Goal: Transaction & Acquisition: Purchase product/service

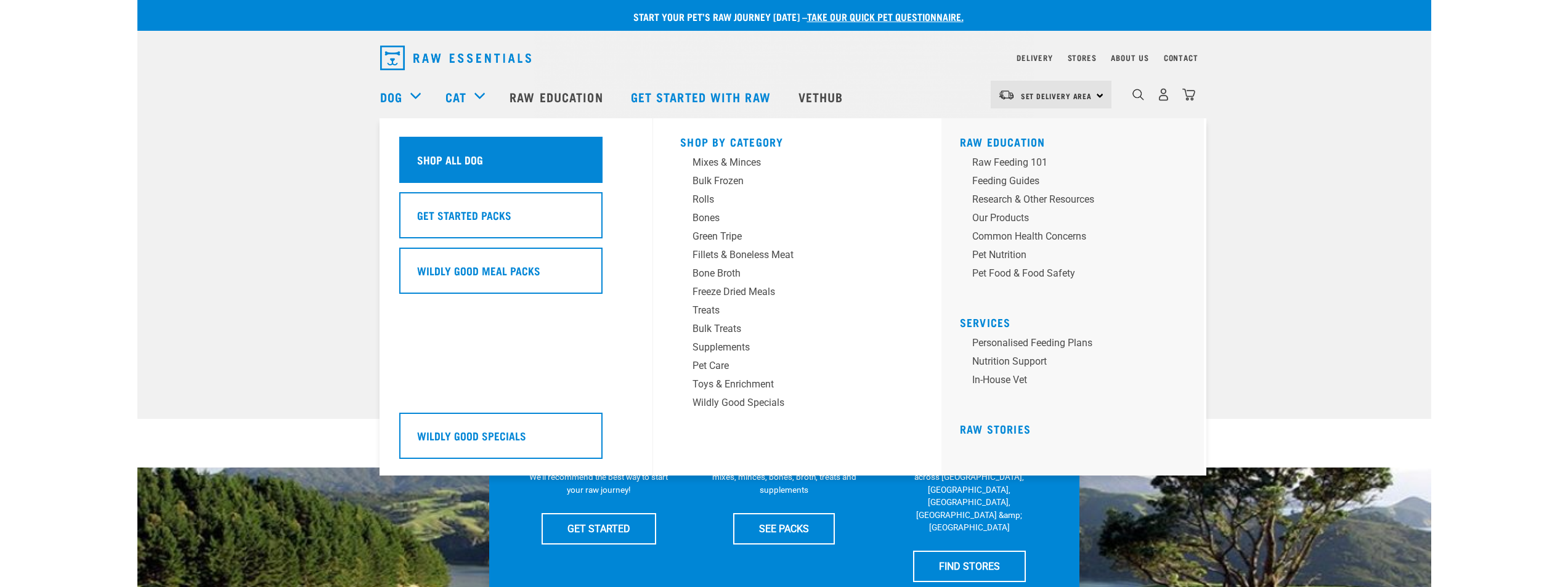
click at [496, 163] on div "Shop All Dog" at bounding box center [500, 160] width 203 height 46
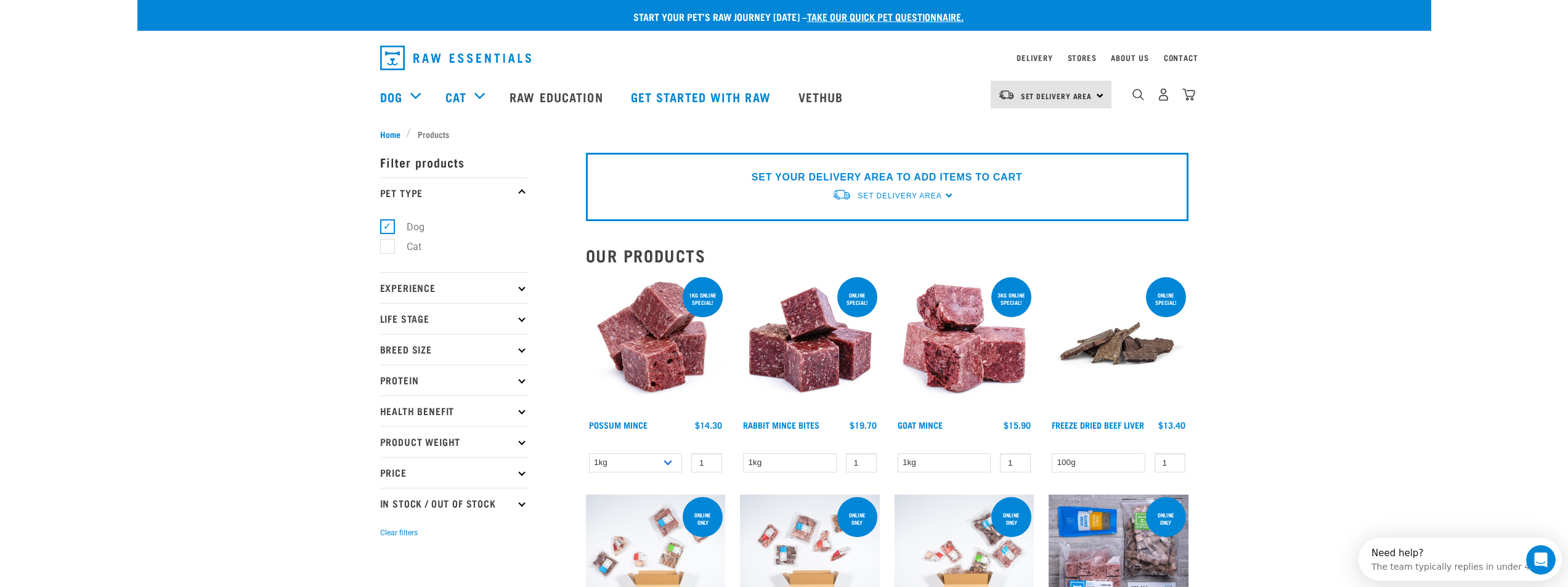
click at [525, 410] on icon at bounding box center [522, 411] width 7 height 7
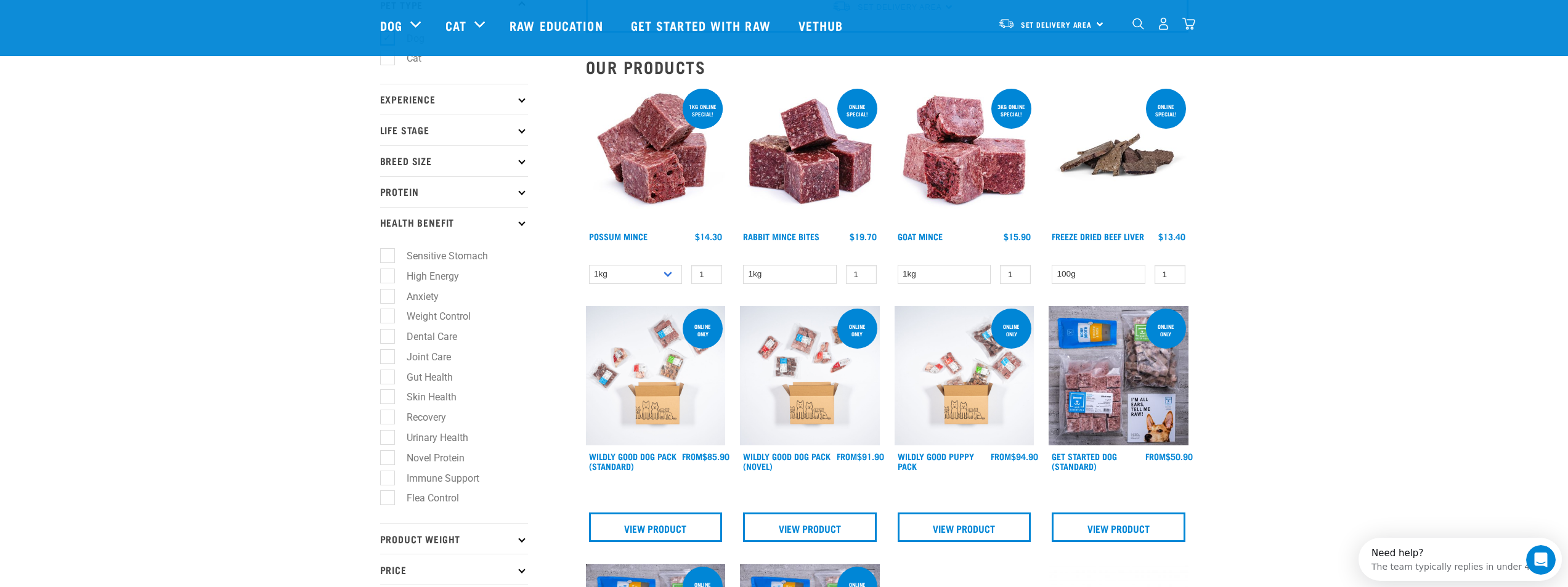
scroll to position [123, 0]
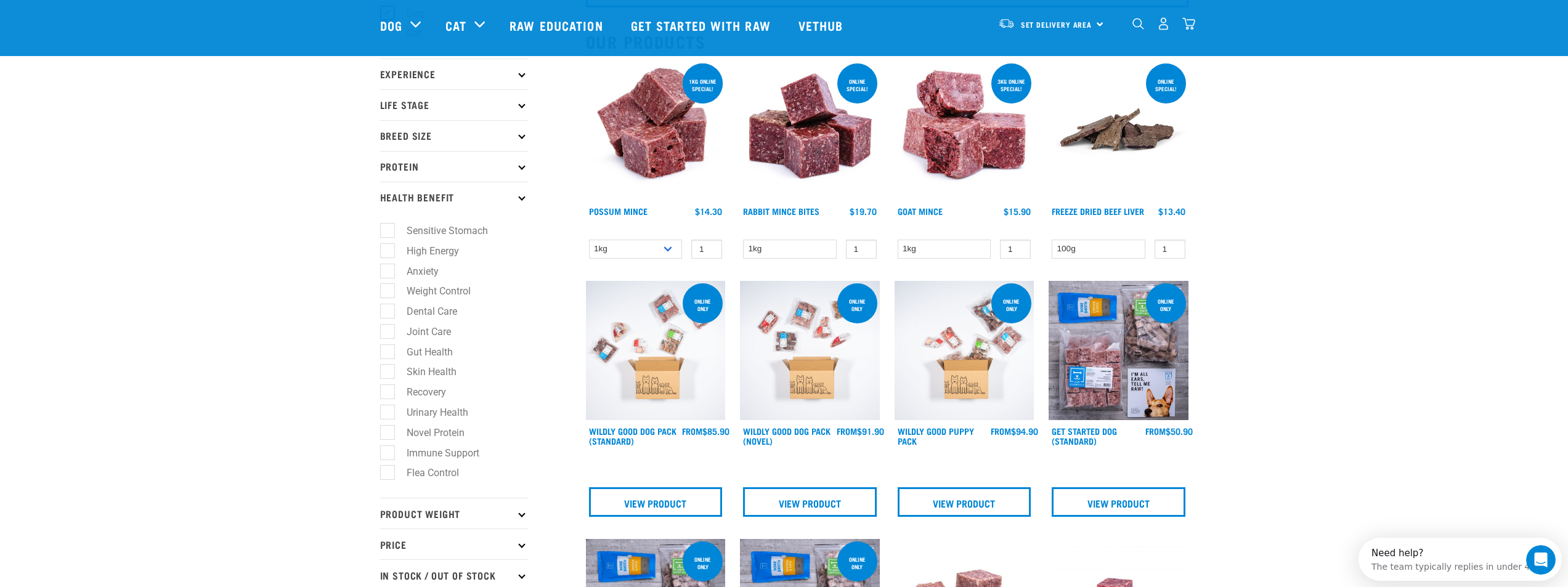
click at [510, 163] on p "Protein" at bounding box center [454, 166] width 148 height 31
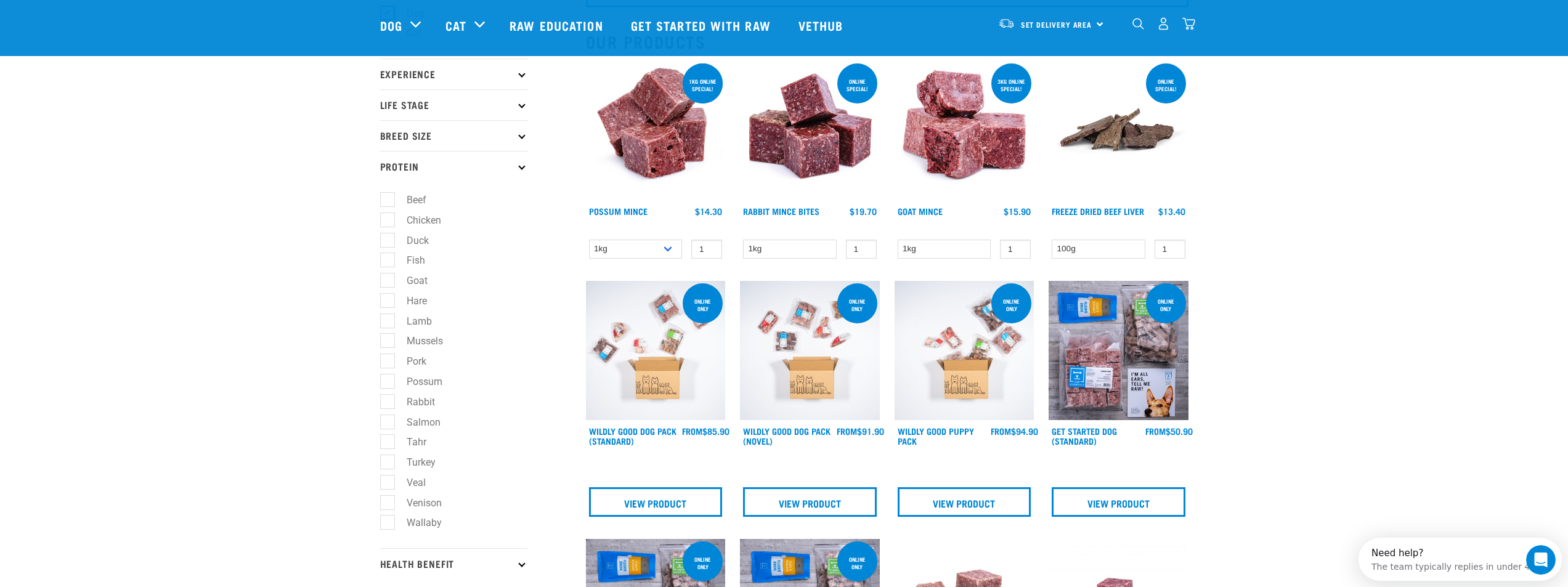
click at [524, 133] on p "Breed Size" at bounding box center [454, 135] width 148 height 31
click at [509, 91] on p "Life Stage" at bounding box center [454, 104] width 148 height 31
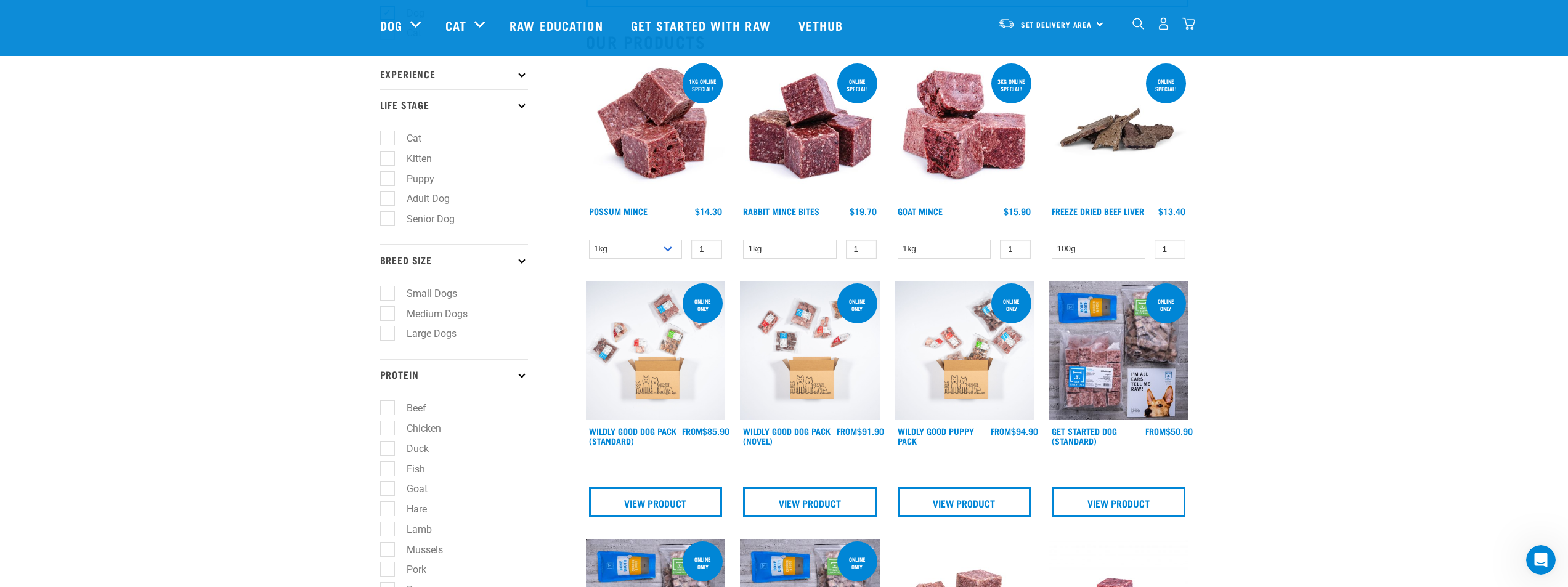
click at [522, 74] on icon at bounding box center [522, 74] width 7 height 7
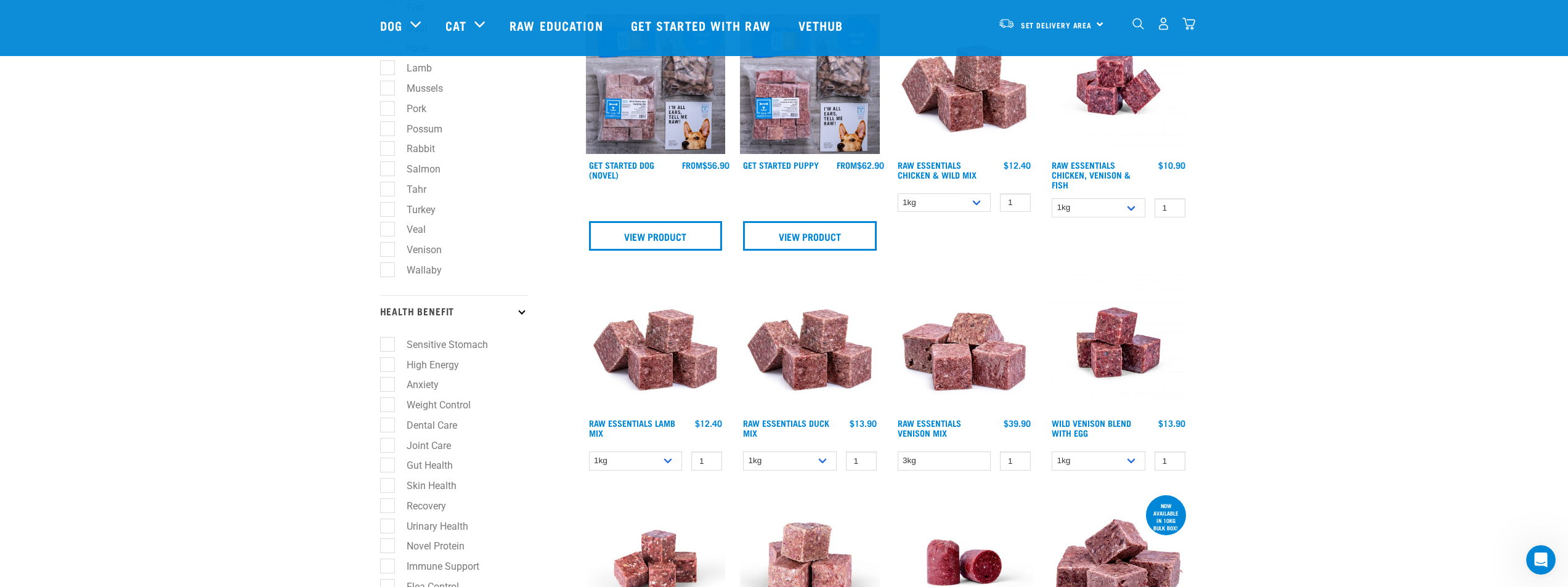
scroll to position [923, 0]
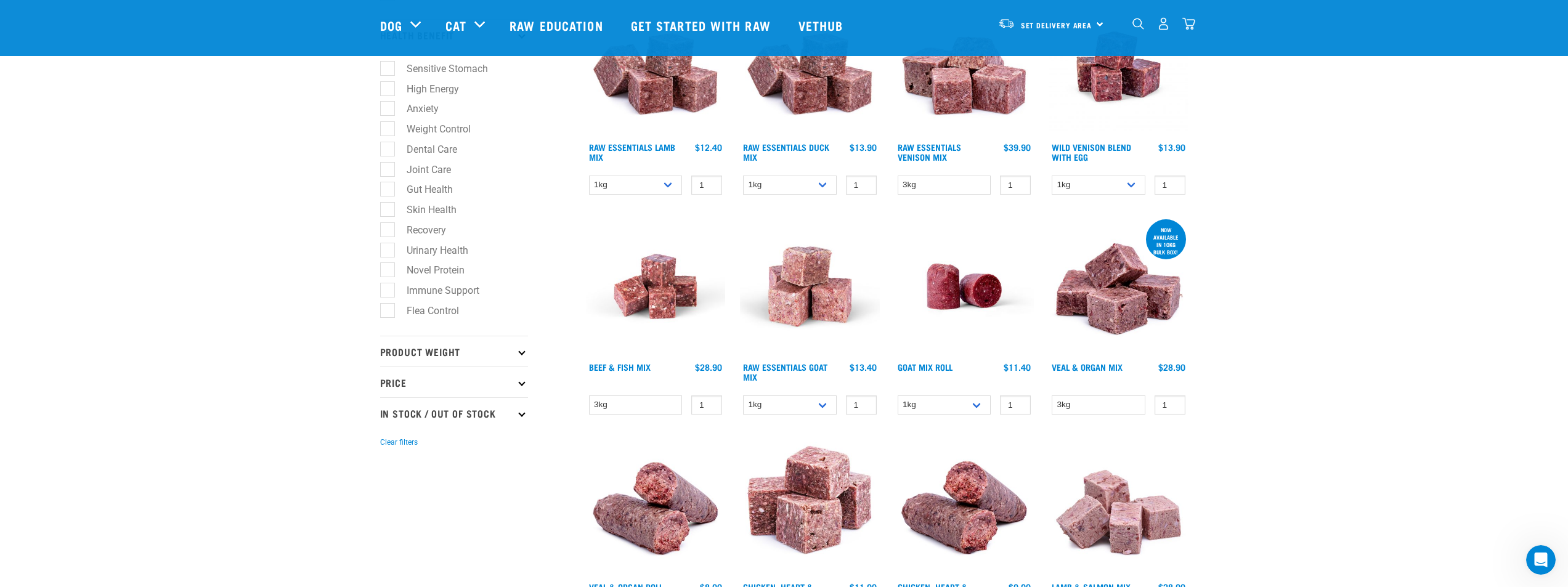
click at [460, 293] on label "Immune Support" at bounding box center [436, 290] width 98 height 15
click at [388, 293] on input "Immune Support" at bounding box center [384, 288] width 8 height 8
checkbox input "true"
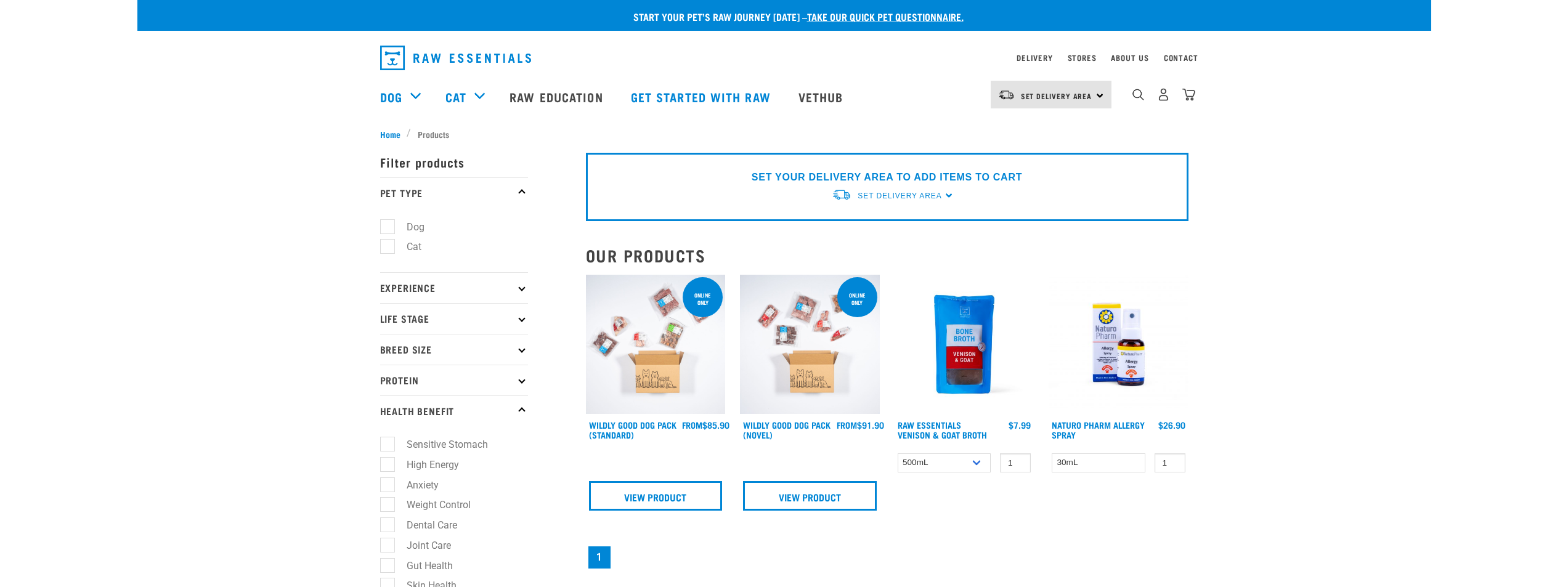
click at [393, 232] on label "Dog" at bounding box center [408, 227] width 43 height 15
click at [388, 228] on input "Dog" at bounding box center [384, 224] width 8 height 8
checkbox input "true"
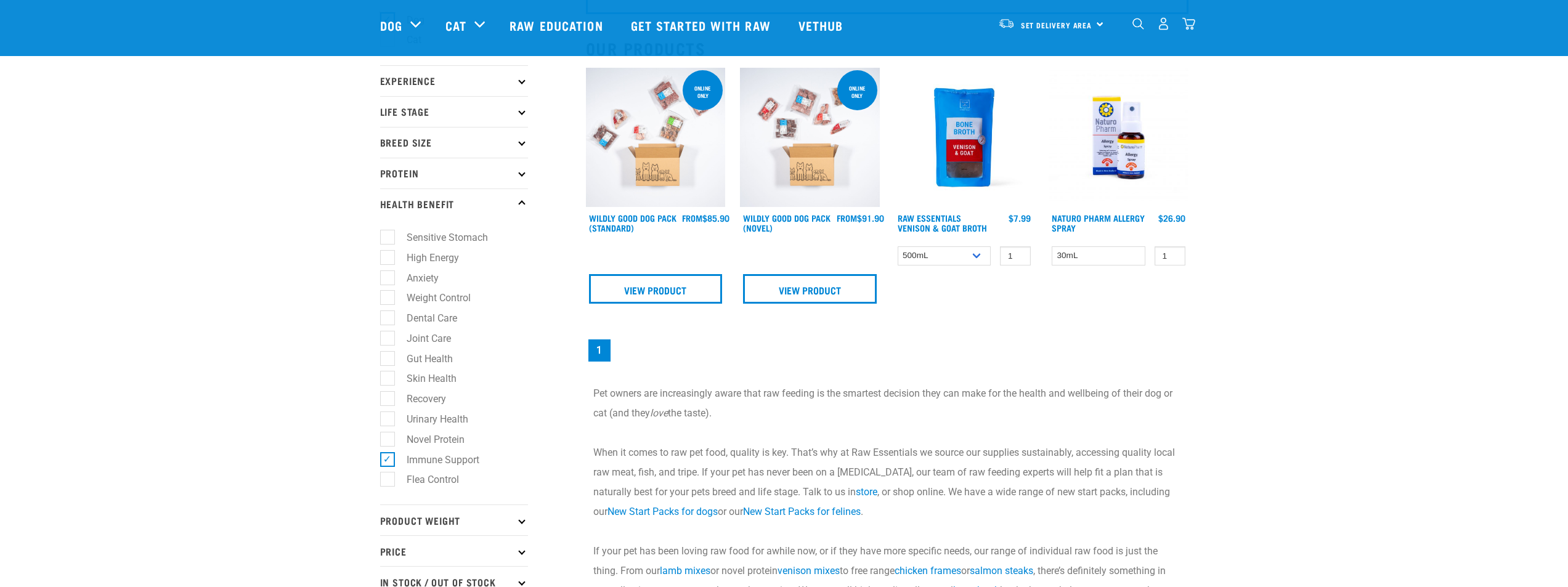
scroll to position [308, 0]
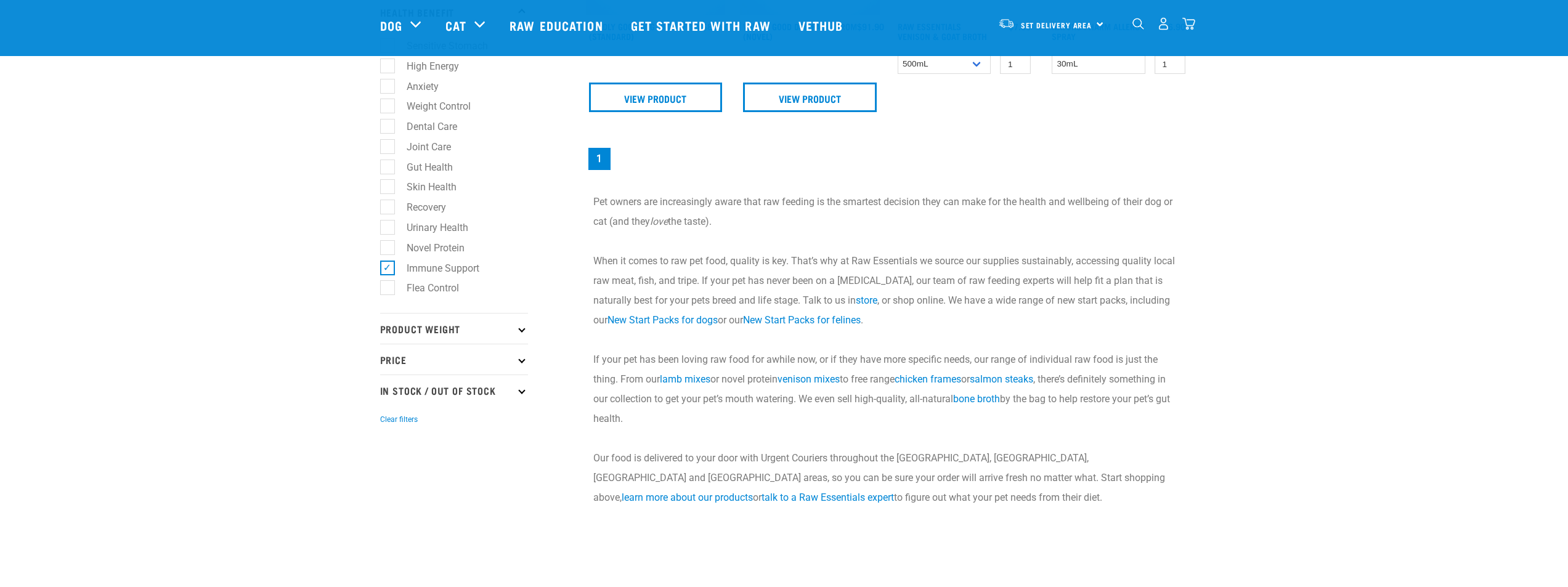
click at [387, 246] on label "Novel Protein" at bounding box center [428, 248] width 82 height 15
click at [384, 246] on input "Novel Protein" at bounding box center [384, 245] width 8 height 8
checkbox input "true"
click at [387, 227] on label "Urinary Health" at bounding box center [430, 228] width 86 height 15
click at [385, 227] on input "Urinary Health" at bounding box center [384, 224] width 8 height 8
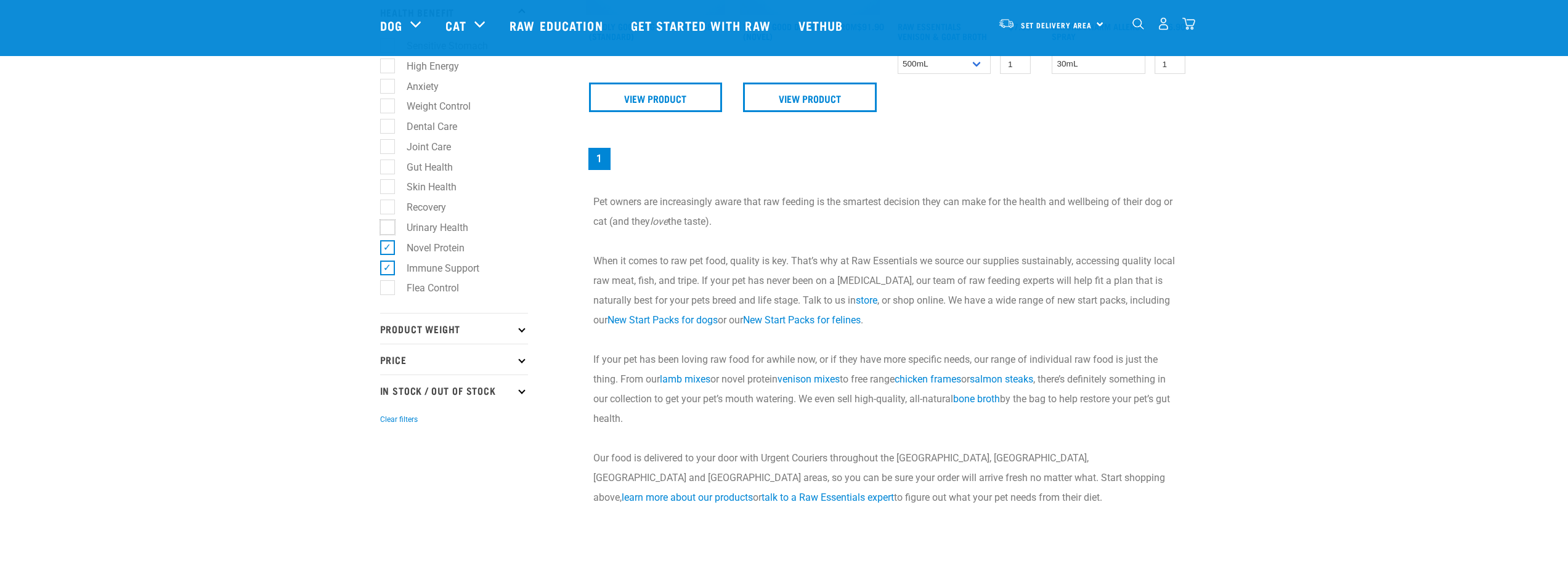
checkbox input "true"
click at [394, 248] on label "Novel Protein" at bounding box center [428, 248] width 82 height 15
click at [388, 248] on input "Novel Protein" at bounding box center [384, 245] width 8 height 8
checkbox input "false"
click at [387, 207] on label "Recovery" at bounding box center [419, 207] width 64 height 15
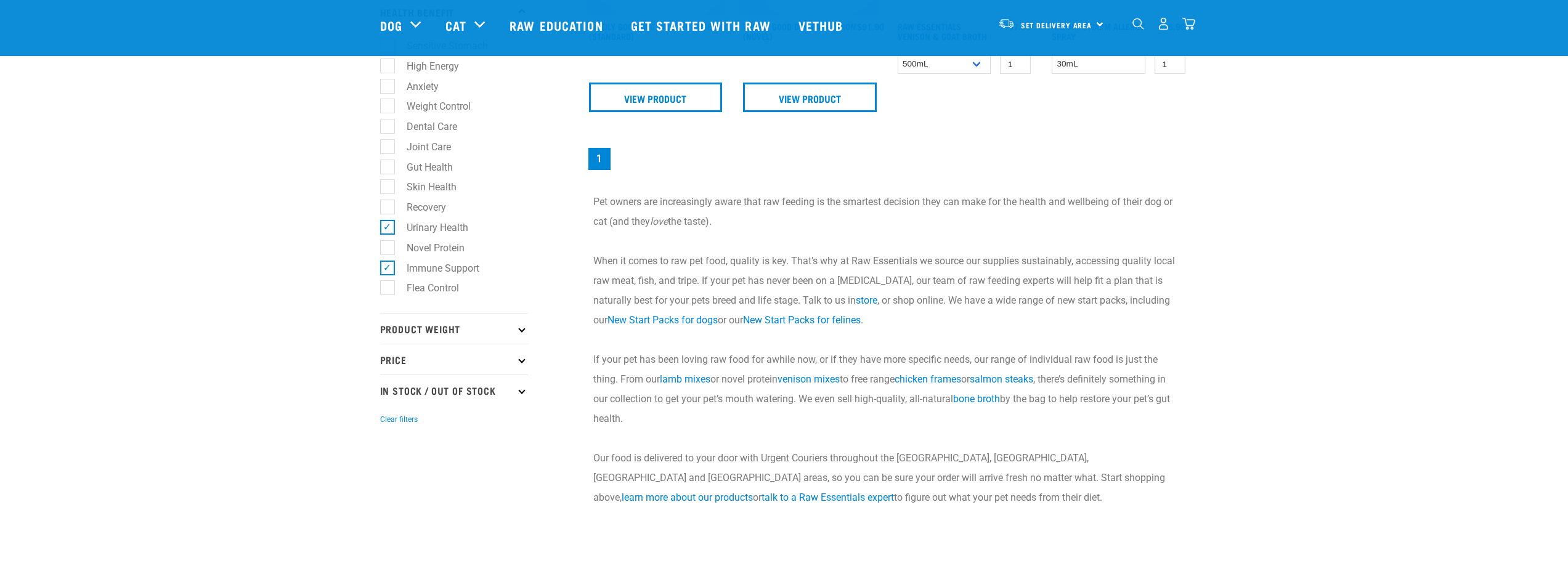
click at [386, 207] on input "Recovery" at bounding box center [384, 205] width 8 height 8
checkbox input "true"
click at [390, 168] on label "Gut Health" at bounding box center [422, 167] width 71 height 15
click at [388, 168] on input "Gut Health" at bounding box center [384, 164] width 8 height 8
checkbox input "true"
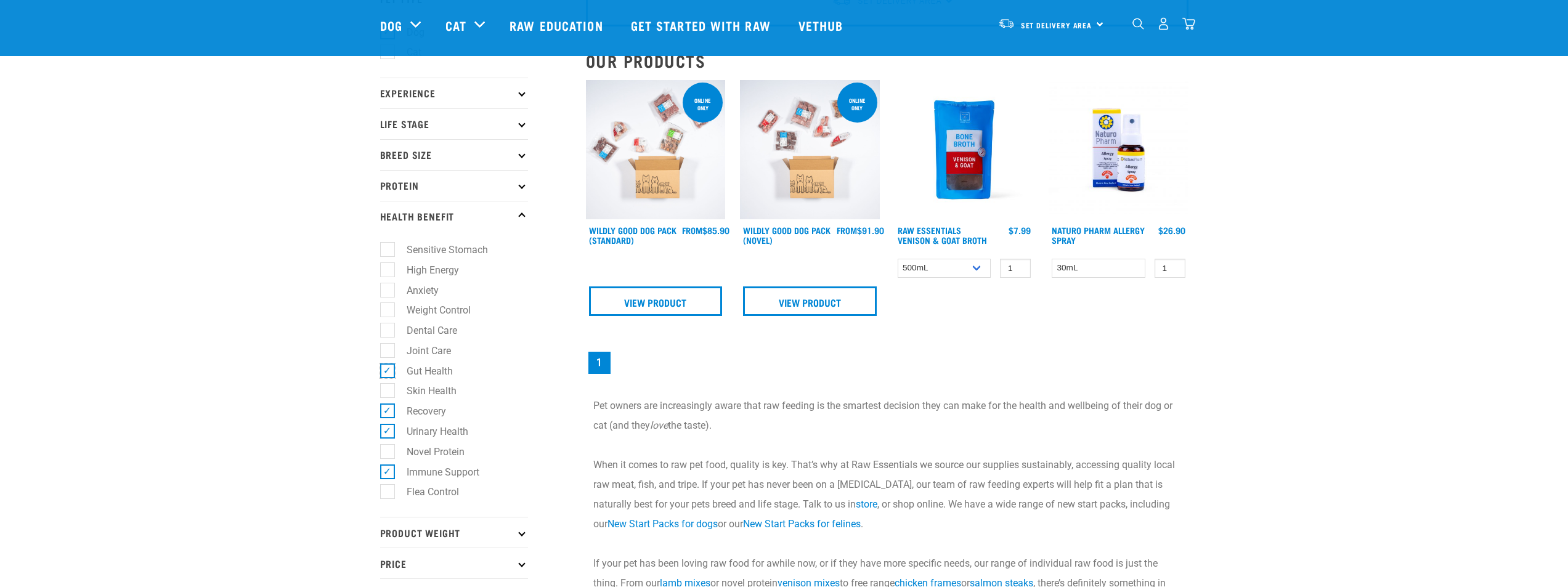
scroll to position [123, 0]
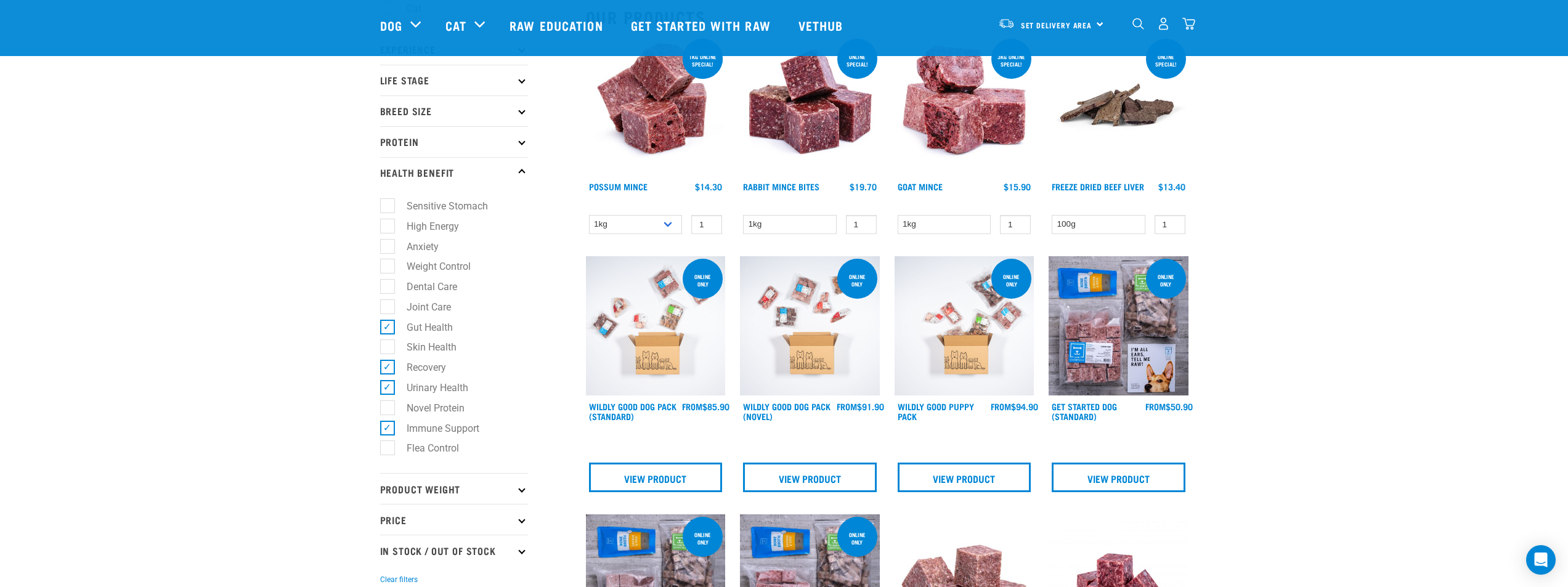
scroll to position [123, 0]
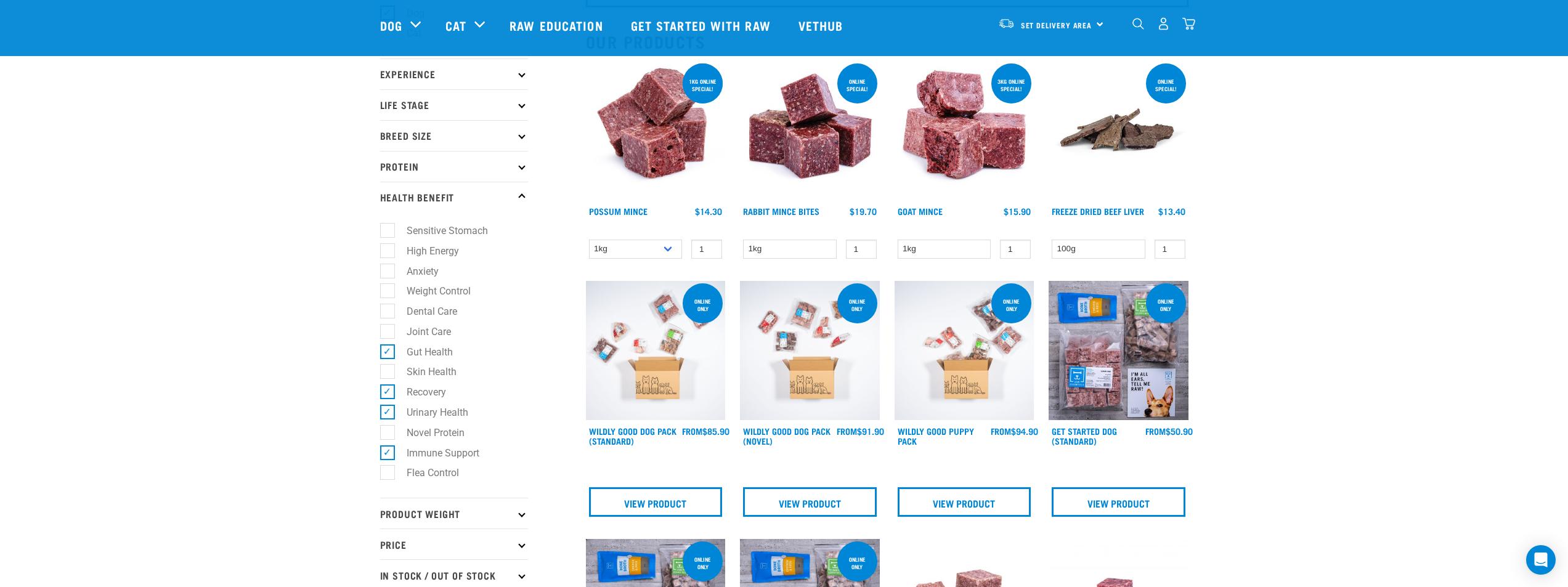
click at [390, 412] on label "Urinary Health" at bounding box center [430, 412] width 86 height 15
click at [388, 412] on input "Urinary Health" at bounding box center [384, 409] width 8 height 8
checkbox input "false"
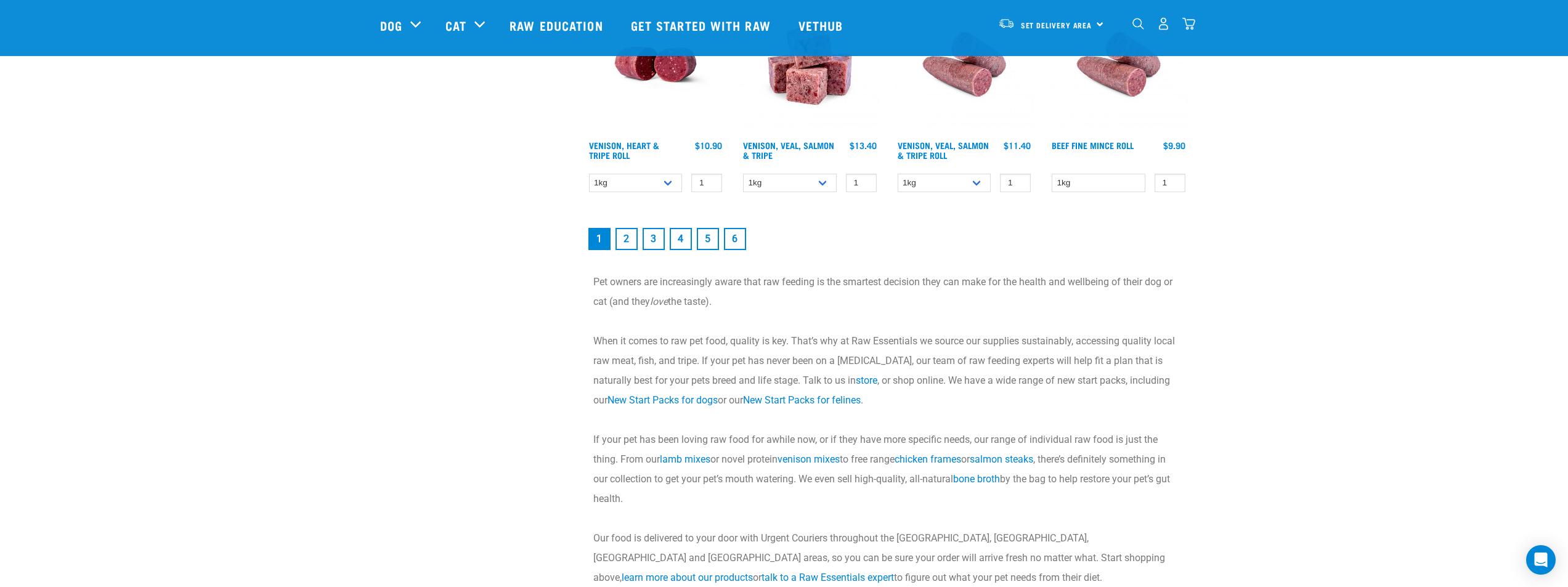
scroll to position [1785, 0]
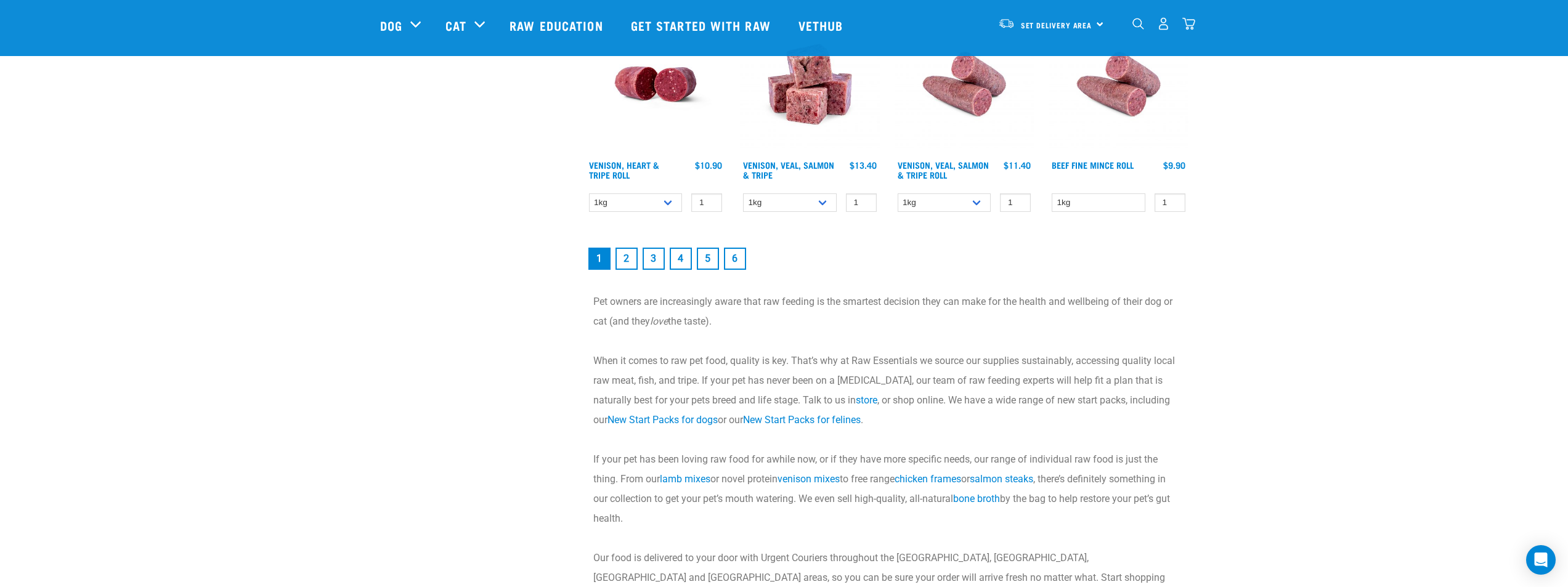
click at [626, 257] on link "2" at bounding box center [627, 258] width 22 height 22
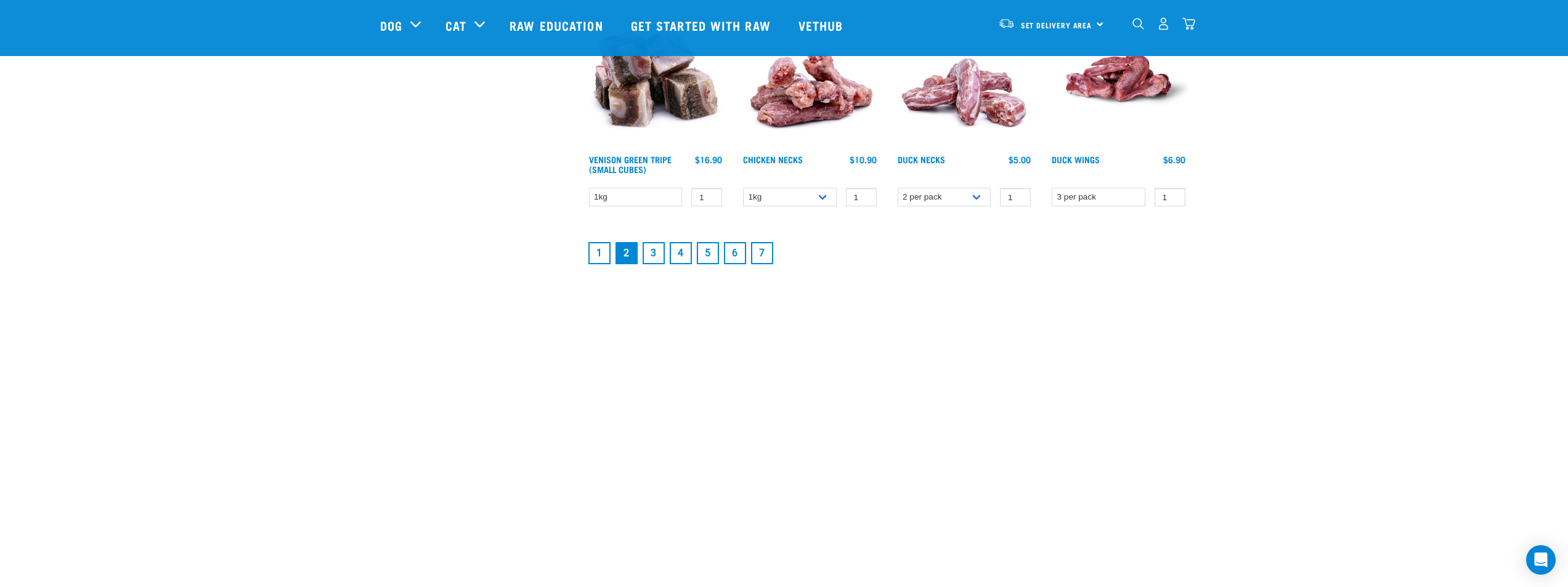
scroll to position [1724, 0]
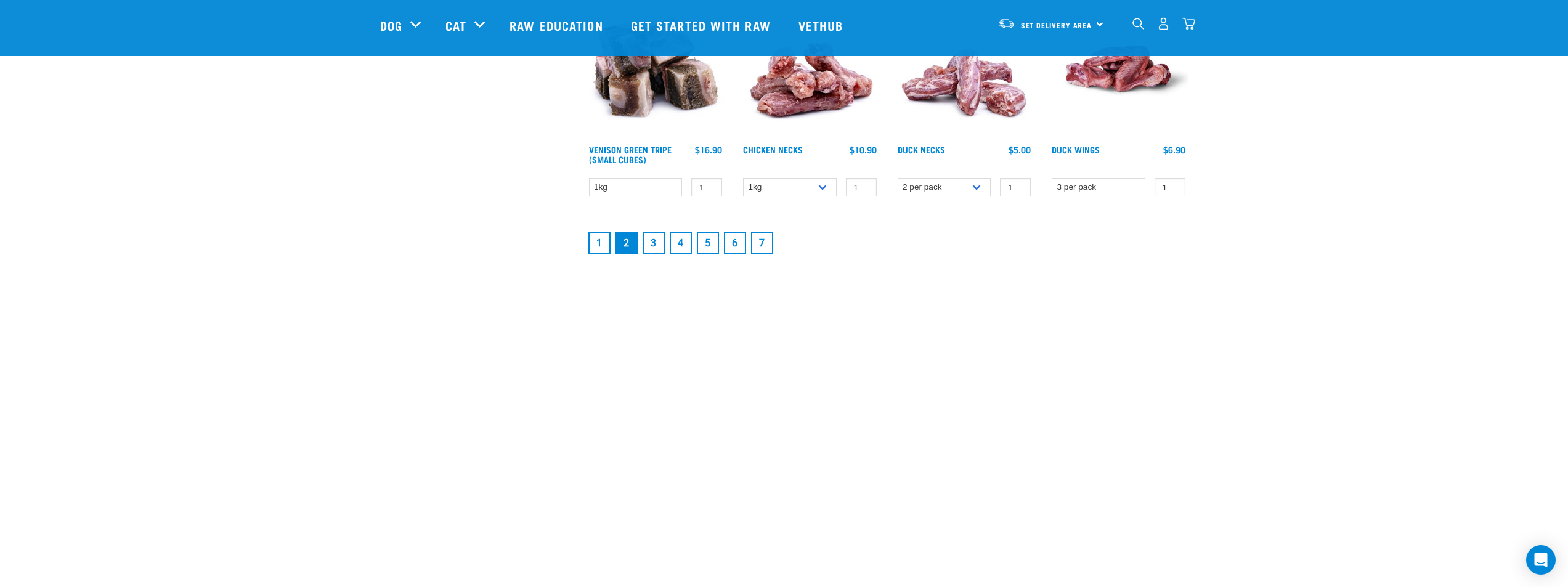
click at [660, 249] on link "3" at bounding box center [653, 243] width 22 height 22
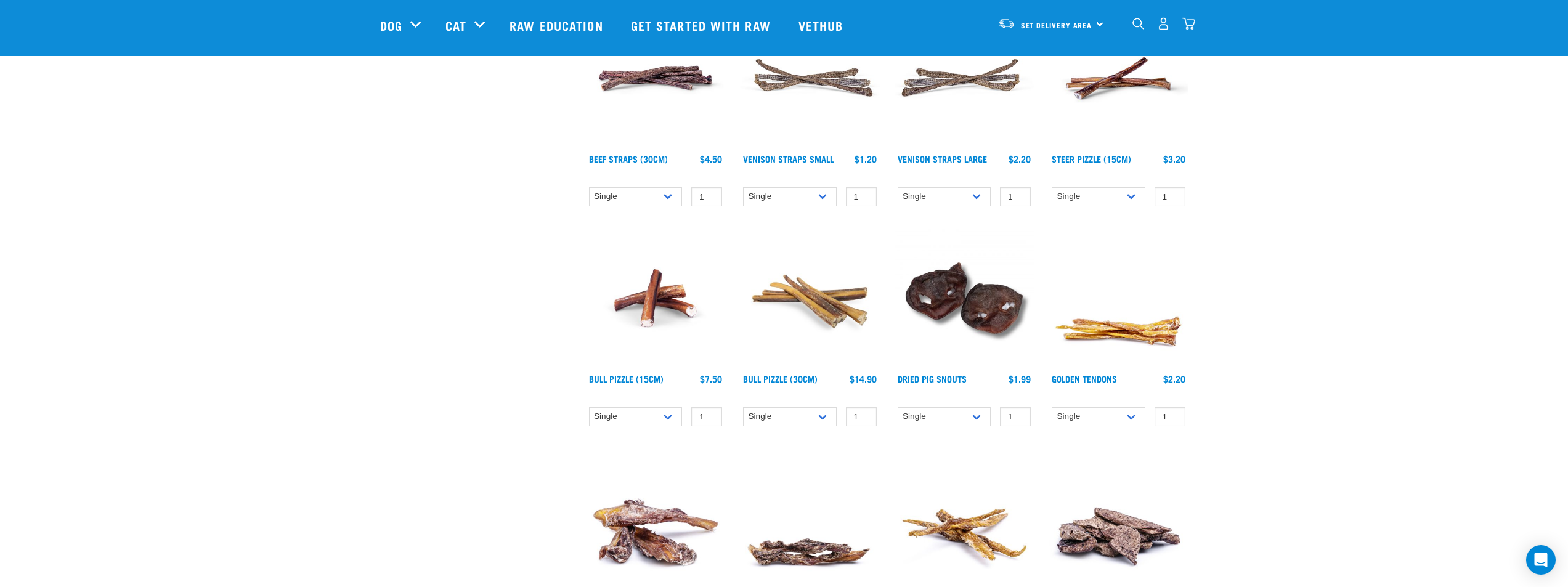
scroll to position [1539, 0]
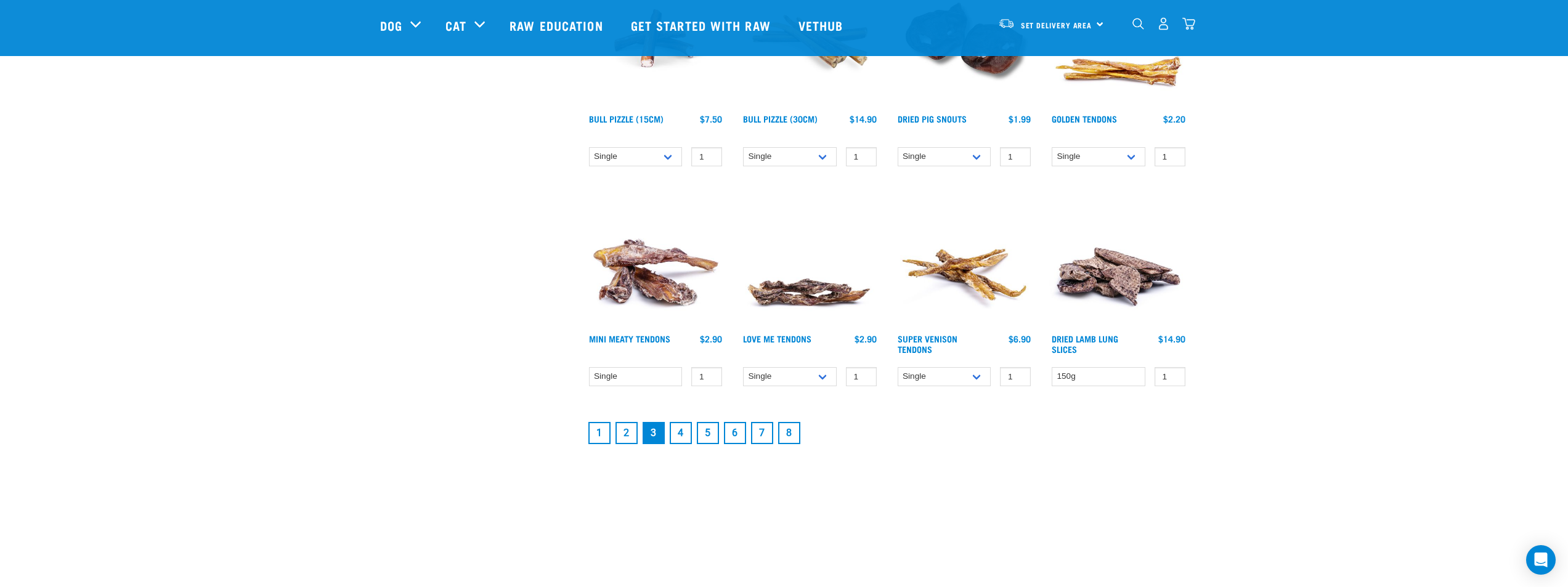
click at [677, 435] on link "4" at bounding box center [681, 433] width 22 height 22
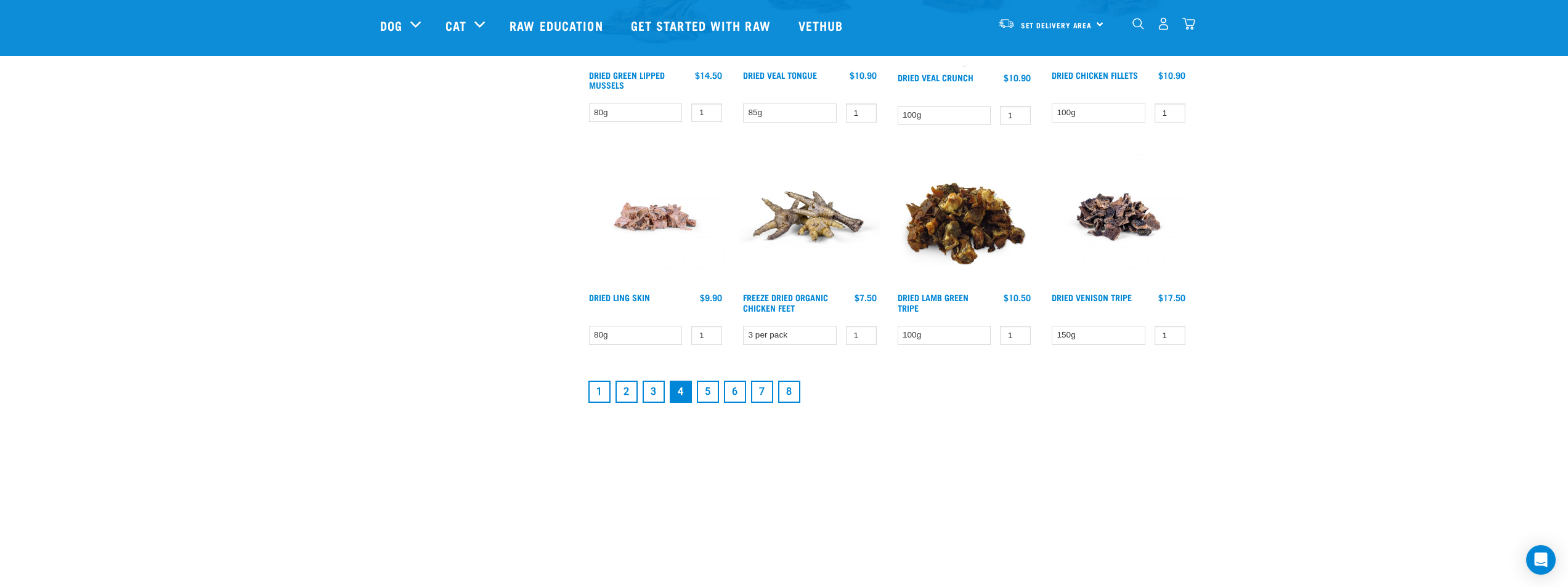
scroll to position [1663, 0]
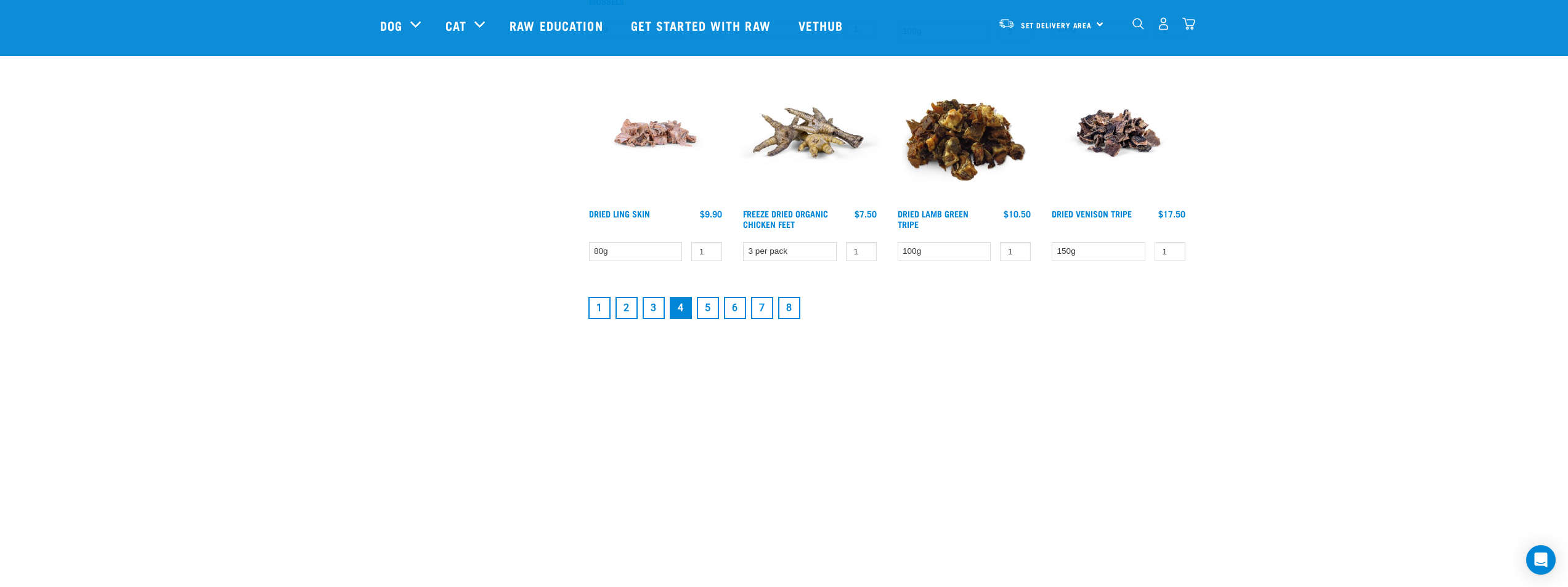
click at [709, 307] on link "5" at bounding box center [708, 308] width 22 height 22
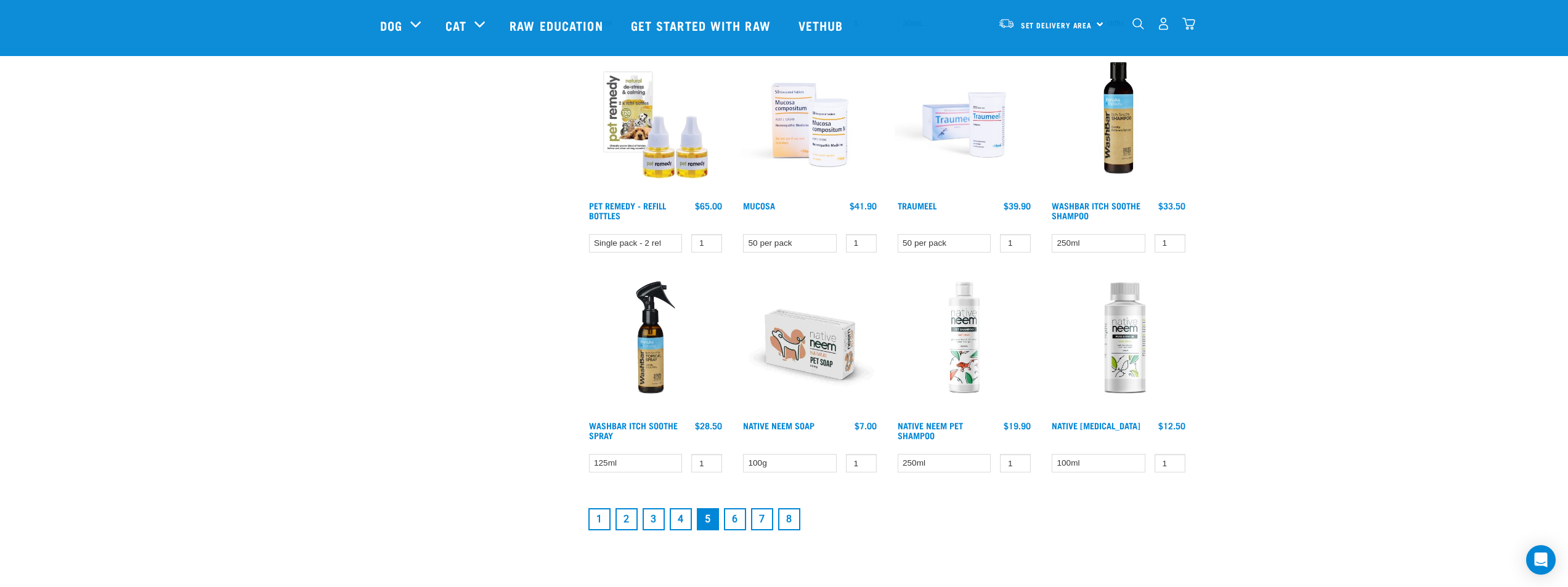
scroll to position [1478, 0]
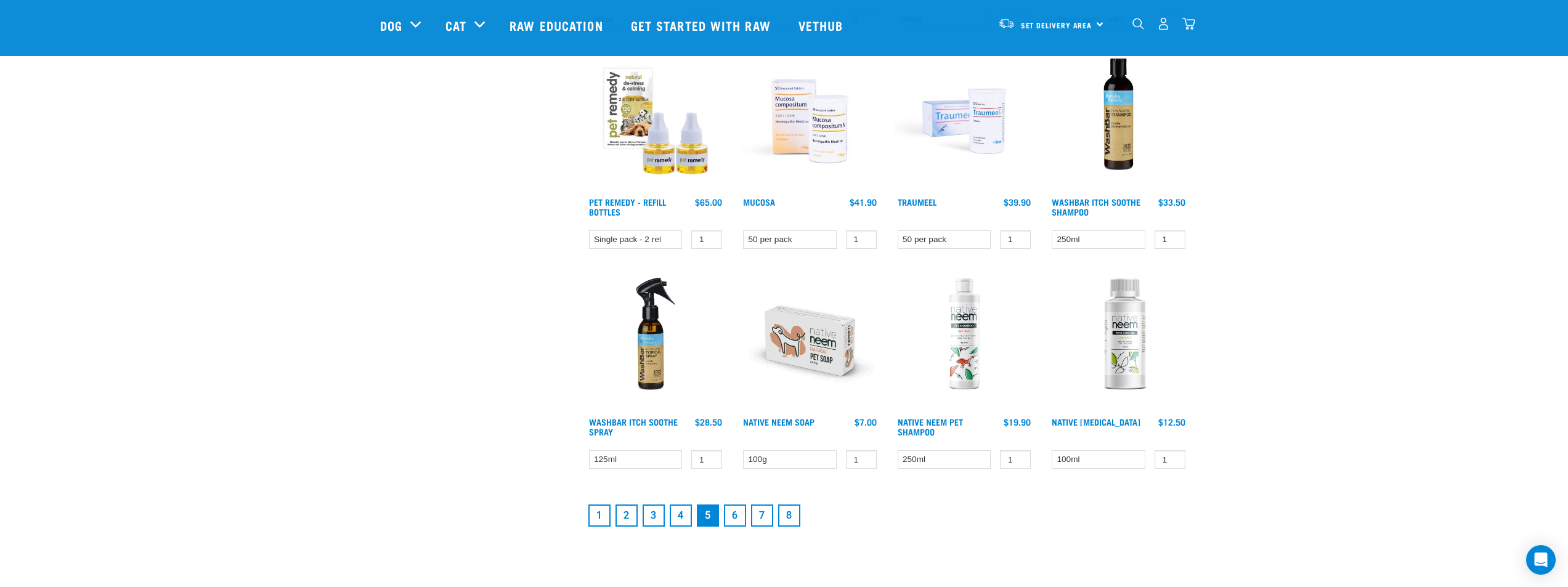
click at [730, 517] on link "6" at bounding box center [735, 515] width 22 height 22
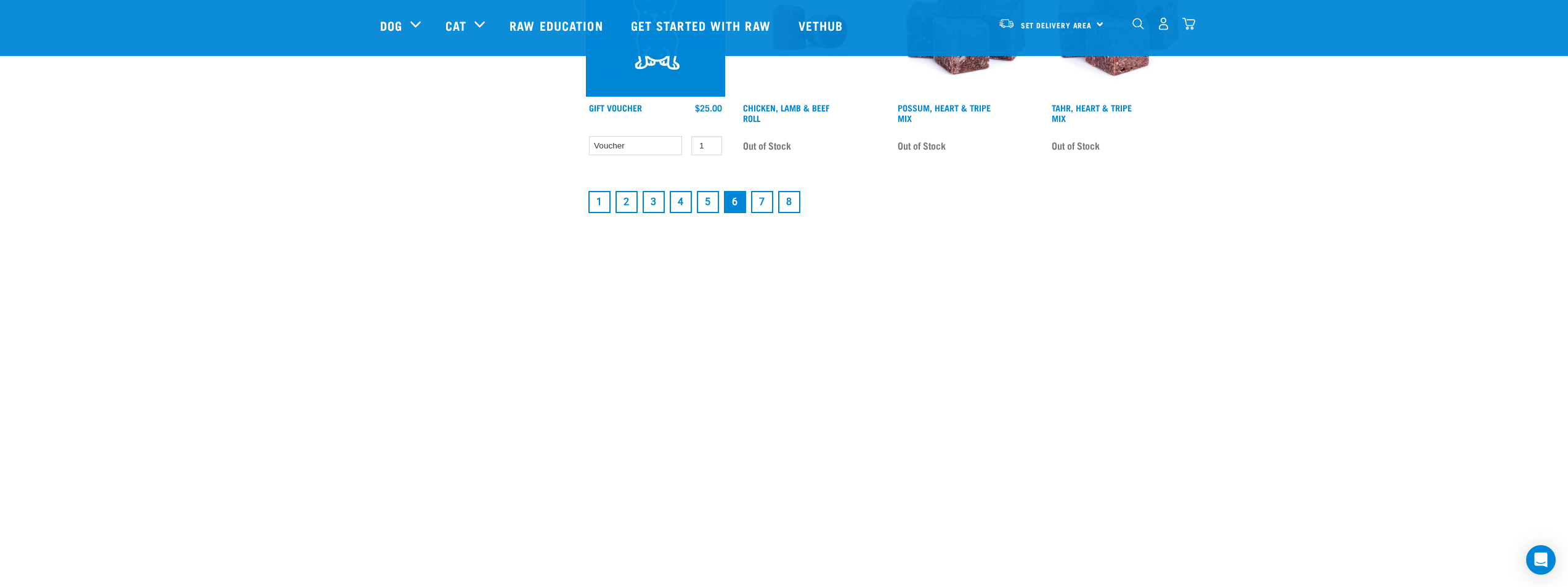
scroll to position [1847, 0]
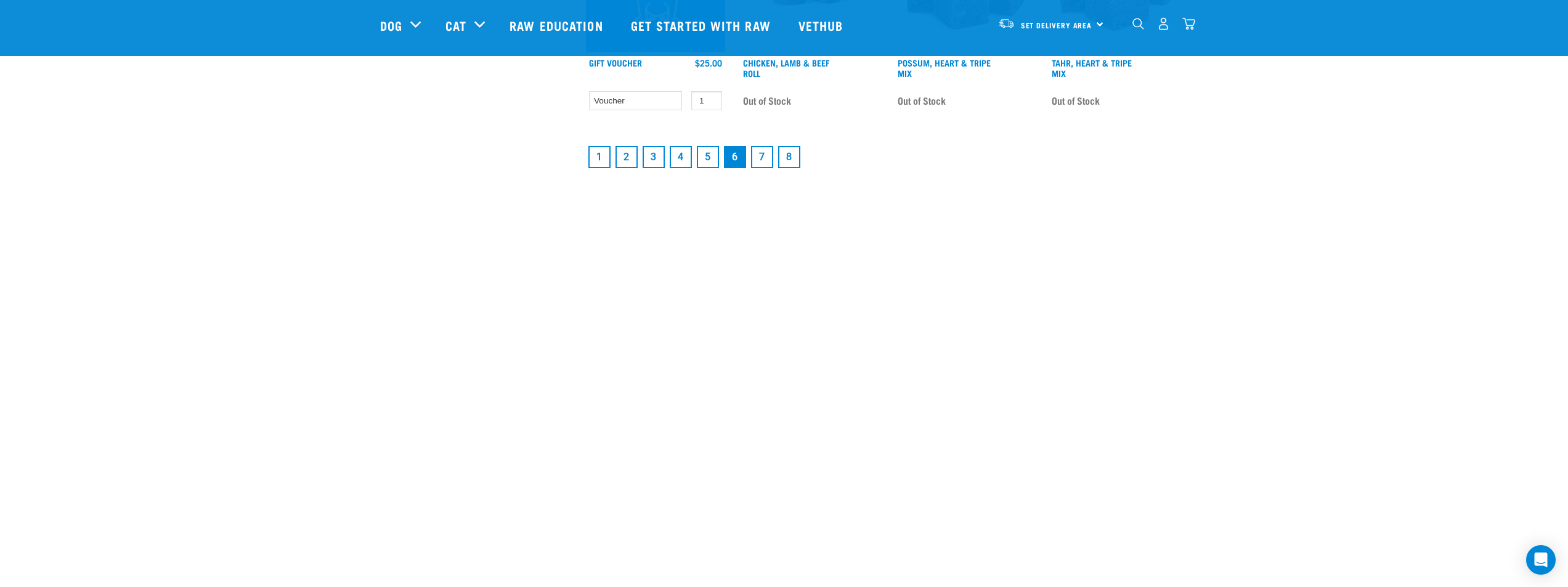
click at [761, 151] on link "7" at bounding box center [762, 157] width 22 height 22
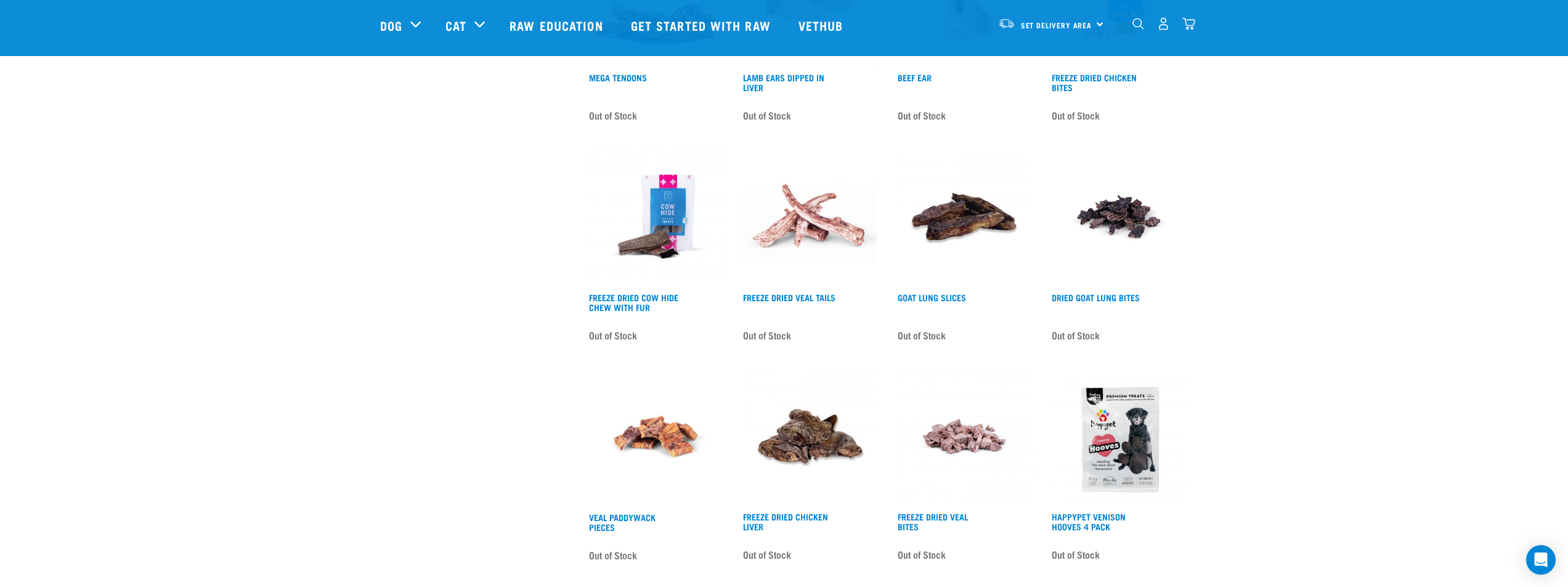
scroll to position [1663, 0]
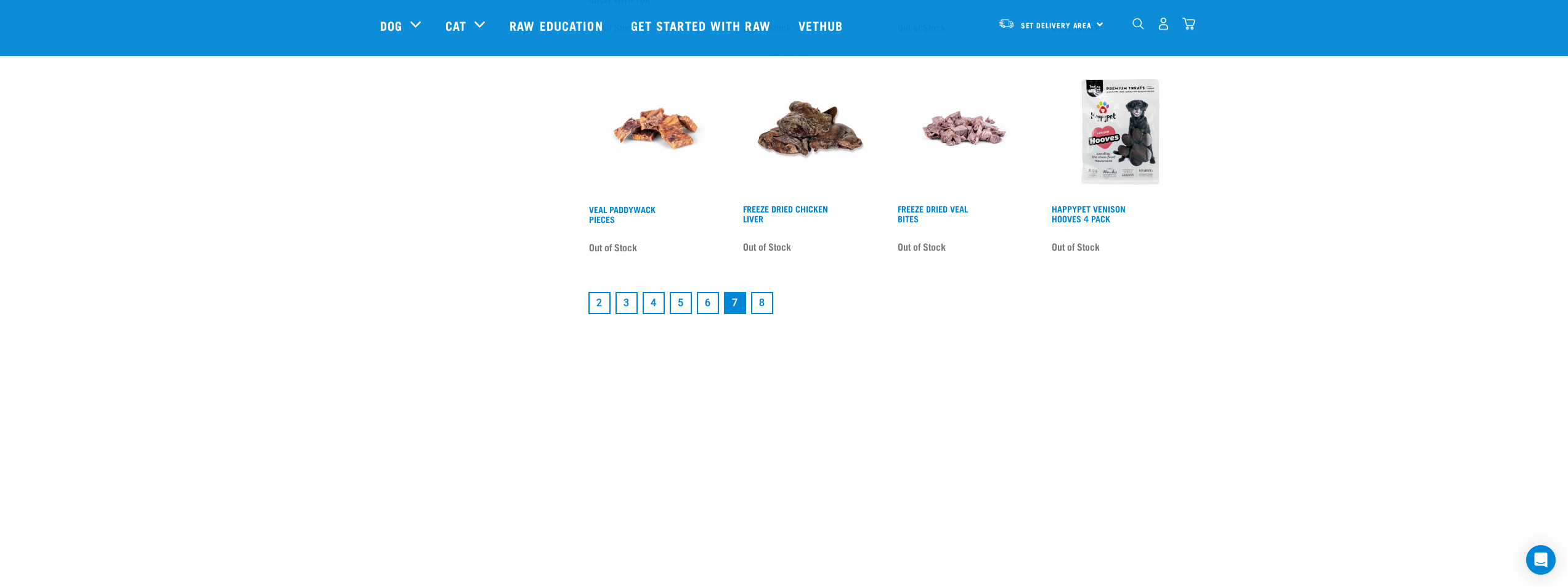
click at [770, 311] on link "8" at bounding box center [762, 303] width 22 height 22
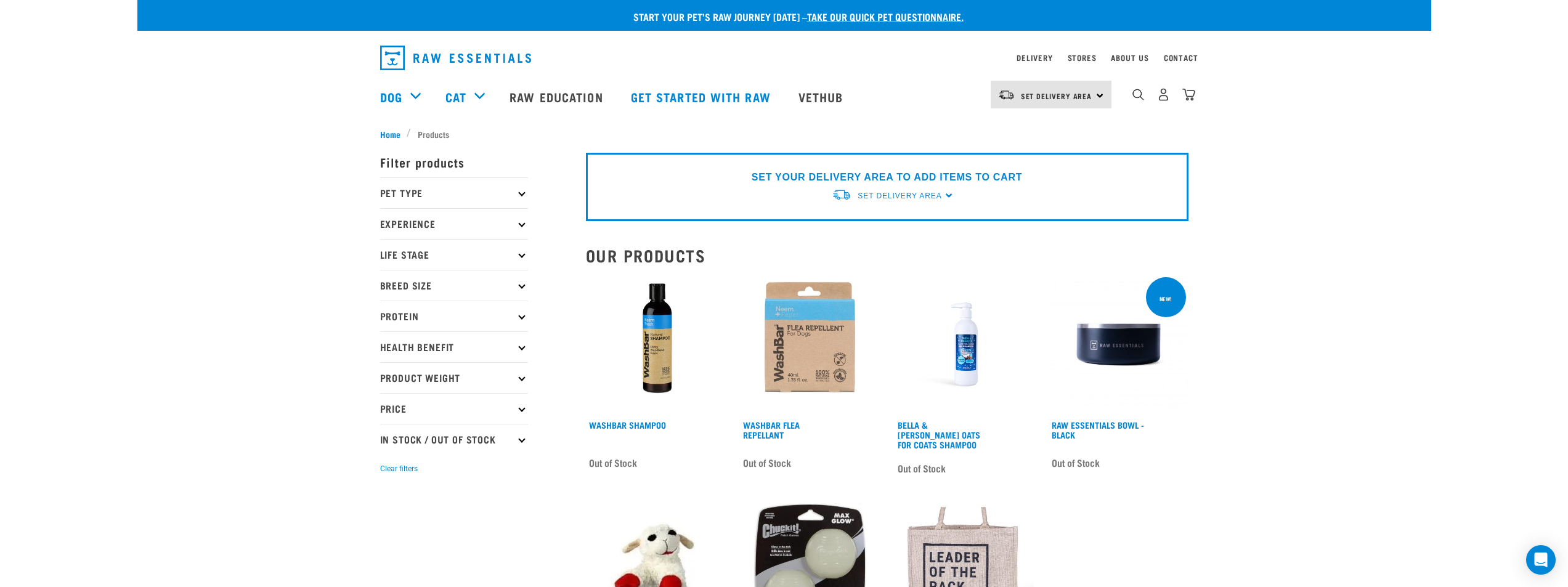
click at [498, 349] on p "Health Benefit" at bounding box center [454, 347] width 148 height 31
click at [1143, 100] on img "dropdown navigation" at bounding box center [1138, 95] width 12 height 12
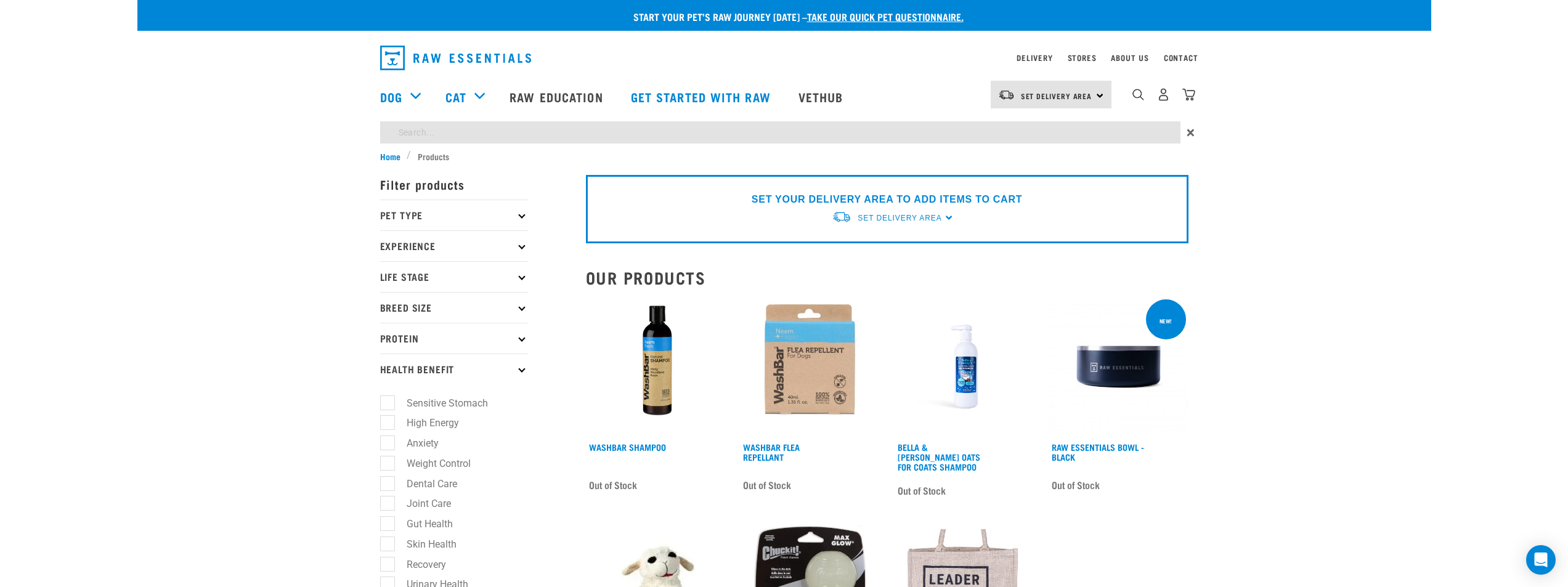
click at [978, 153] on ul "Home Products" at bounding box center [784, 156] width 808 height 13
click at [991, 139] on input "search" at bounding box center [780, 133] width 801 height 22
type input "can"
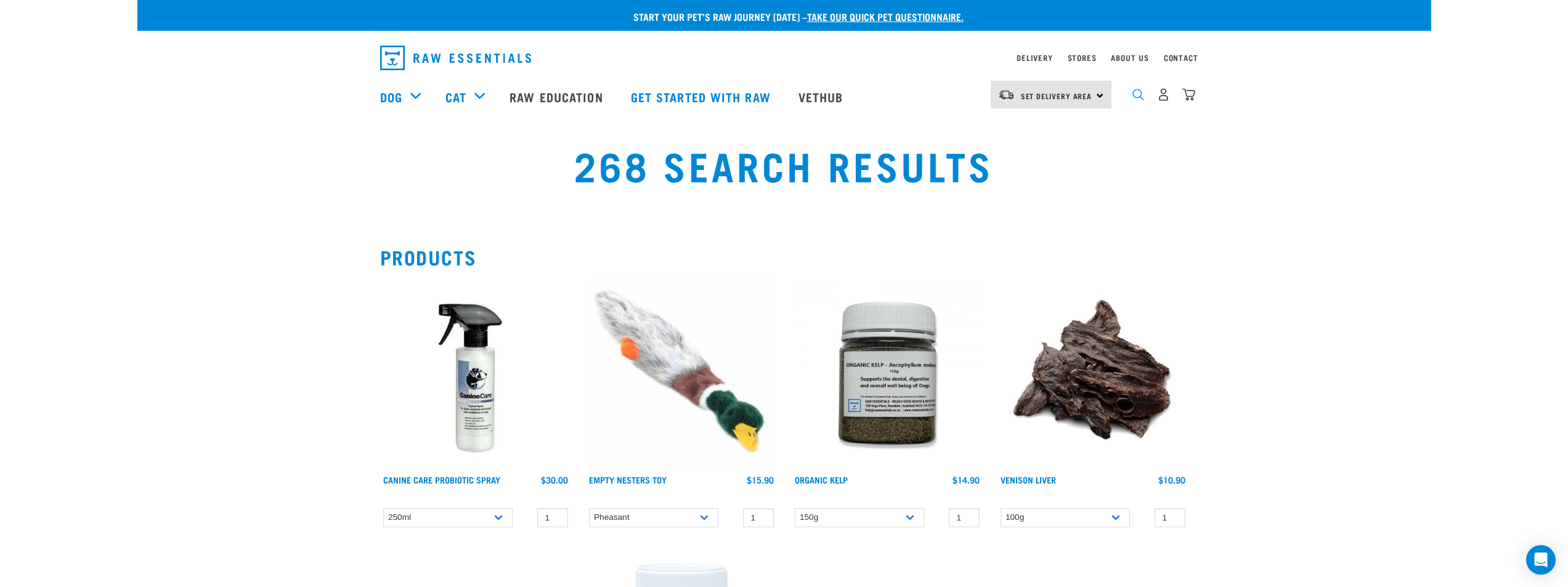
click at [1134, 100] on img "dropdown navigation" at bounding box center [1138, 95] width 12 height 12
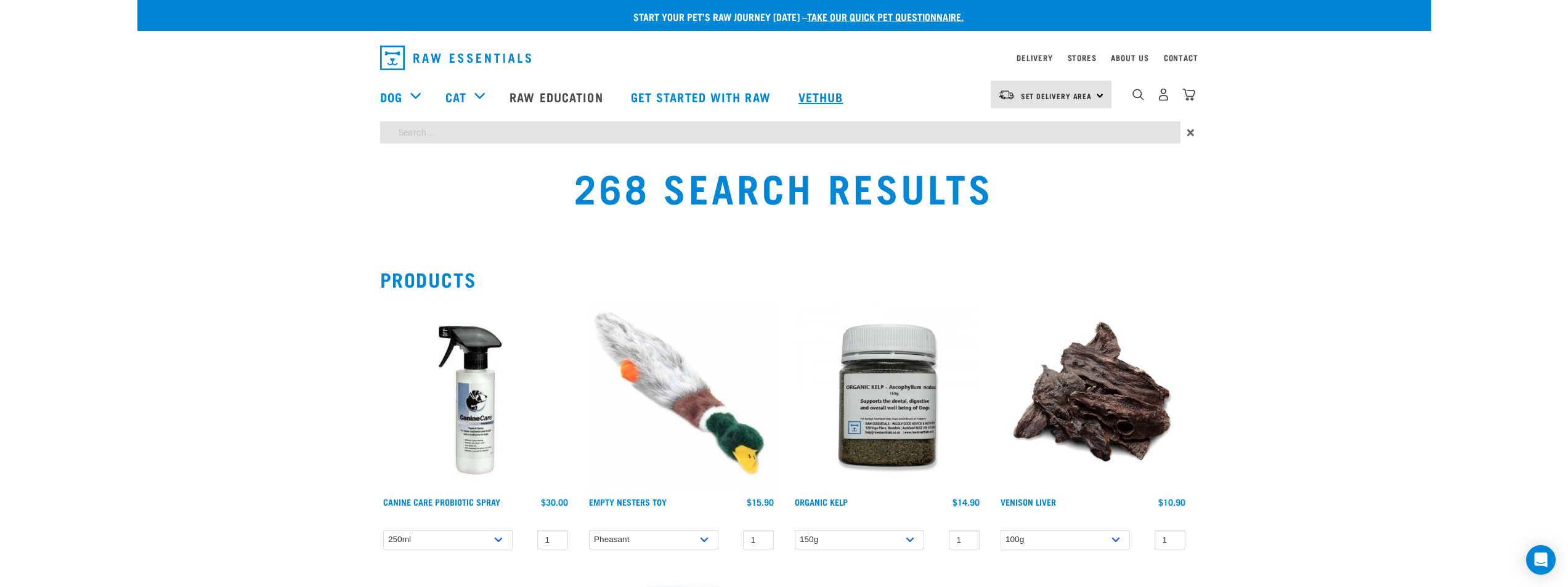
click at [820, 92] on link "Vethub" at bounding box center [822, 97] width 73 height 50
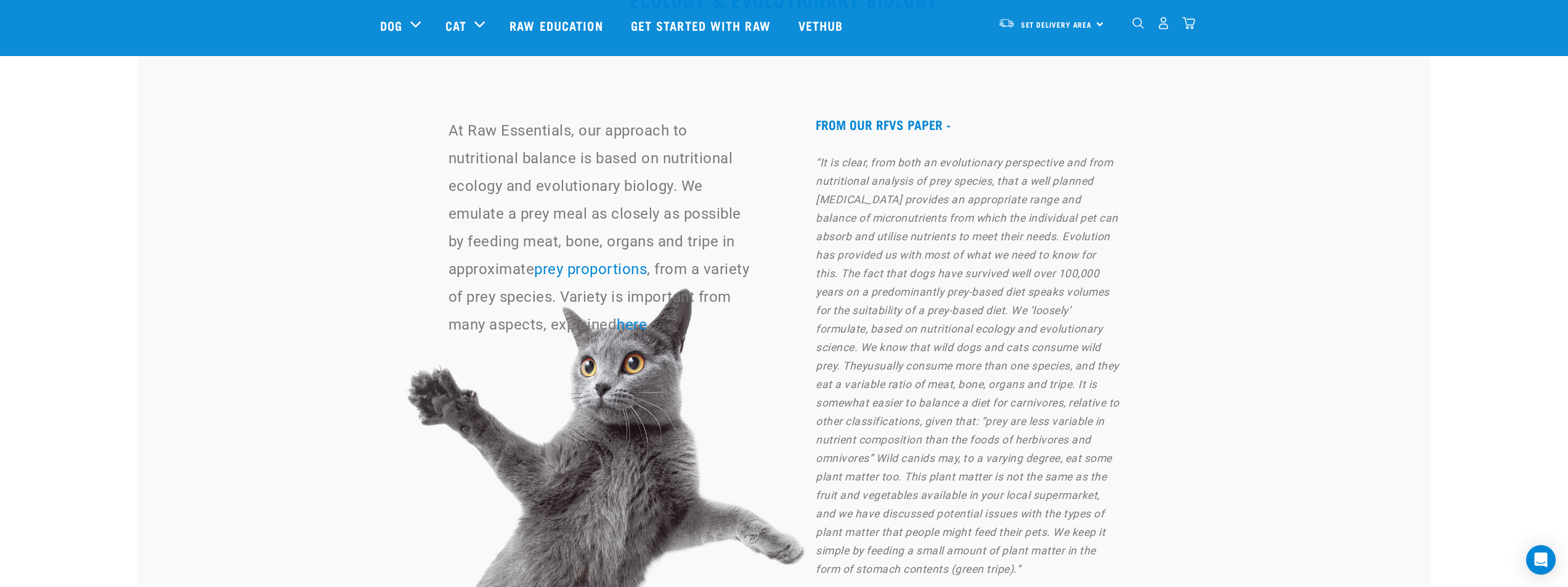
scroll to position [8865, 0]
